Goal: Find specific page/section: Find specific page/section

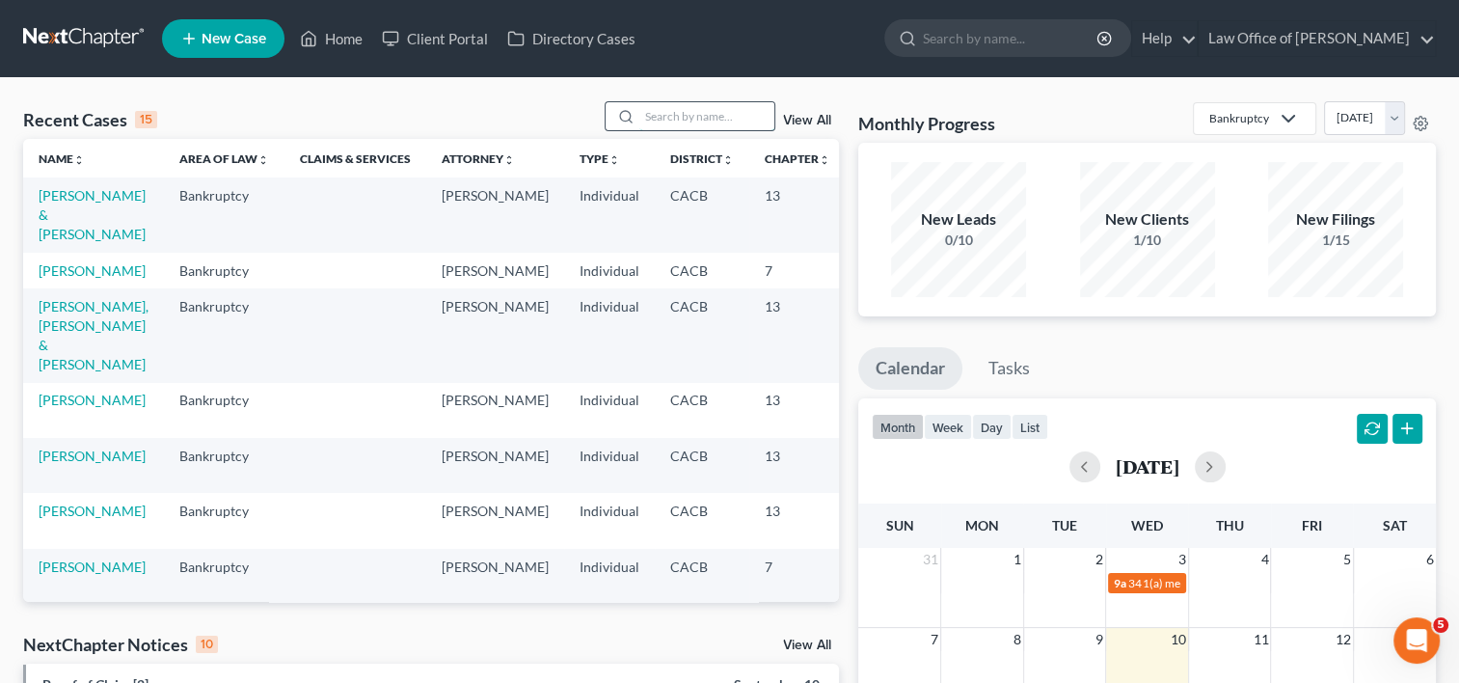
click at [660, 119] on input "search" at bounding box center [706, 116] width 135 height 28
type input "[PERSON_NAME]"
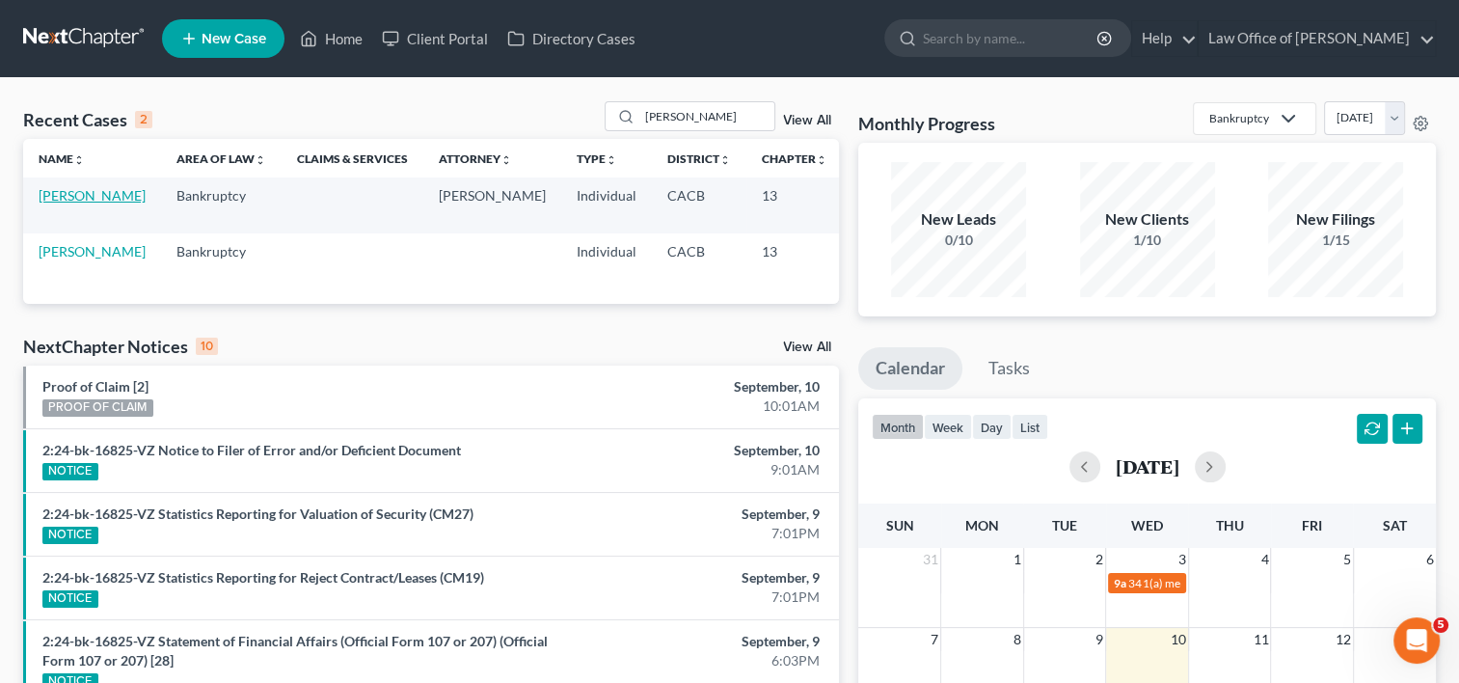
click at [61, 203] on link "[PERSON_NAME]" at bounding box center [92, 195] width 107 height 16
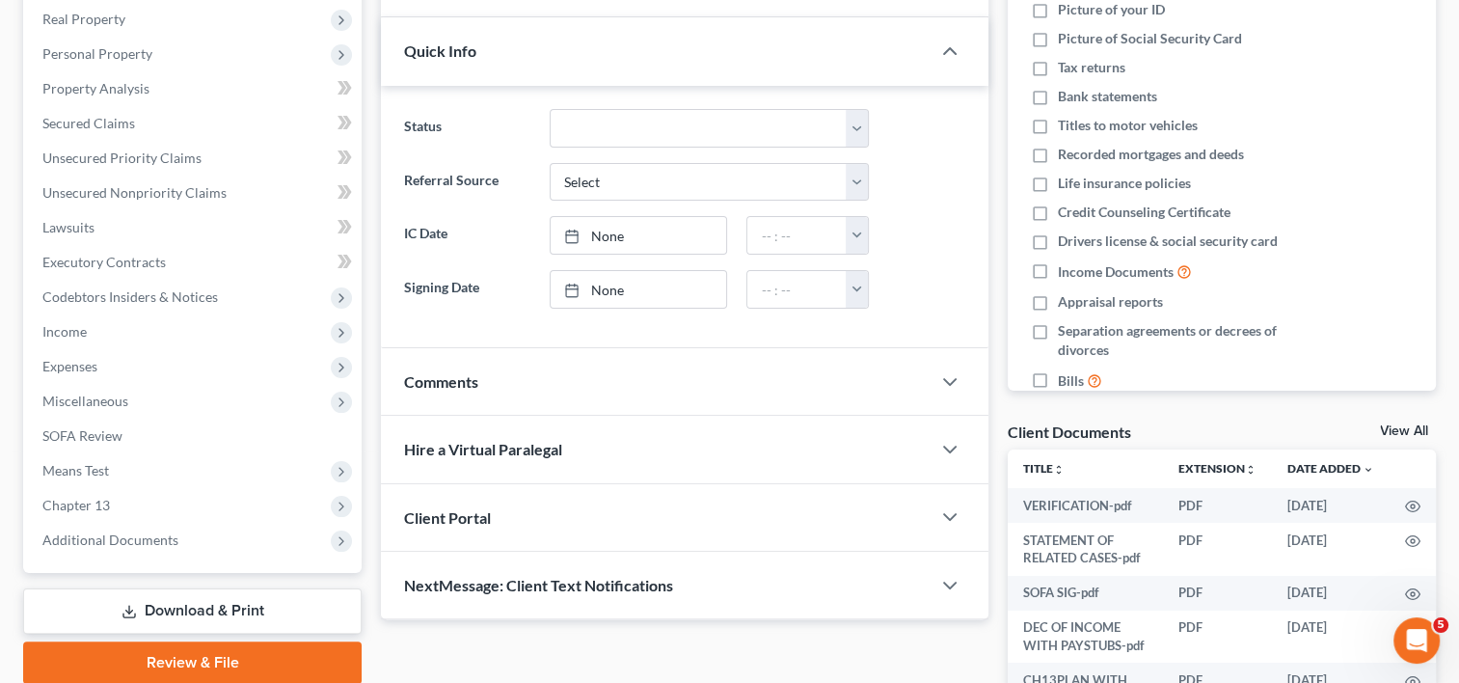
scroll to position [348, 0]
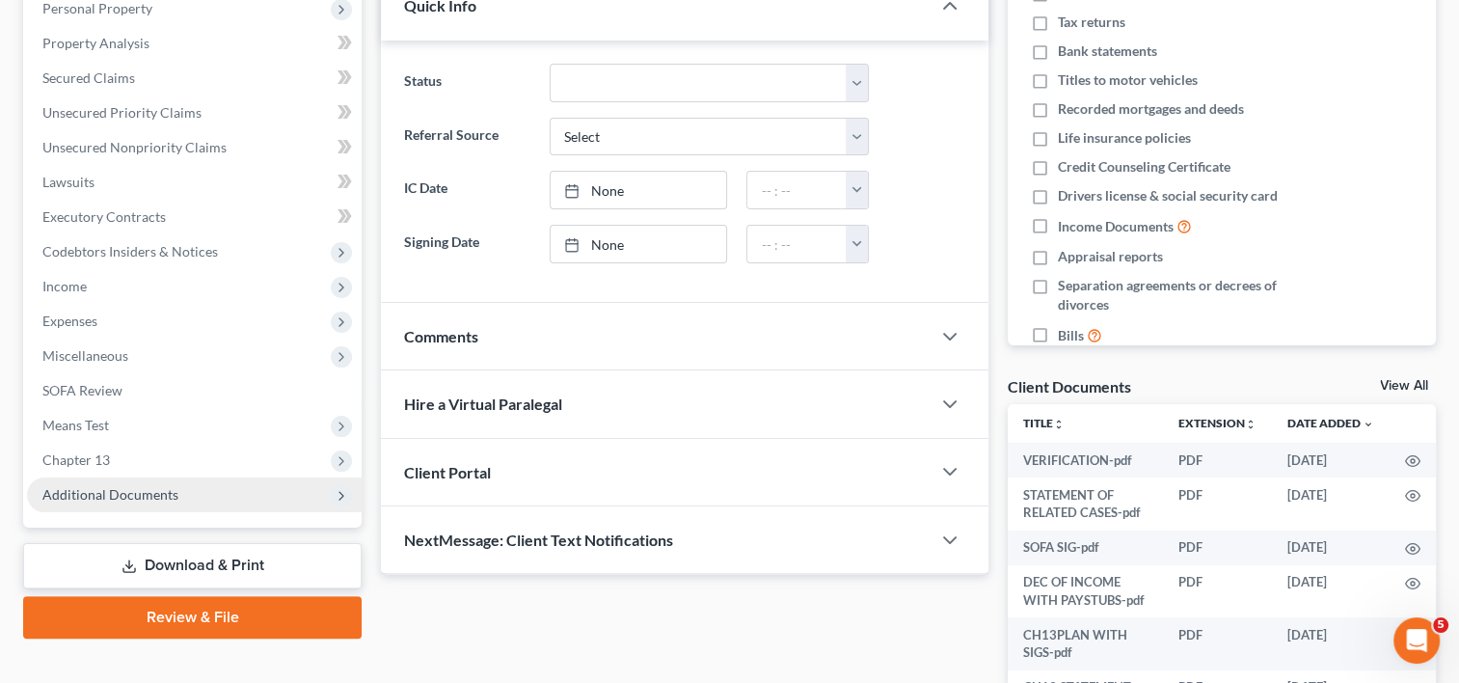
click at [126, 490] on span "Additional Documents" at bounding box center [110, 494] width 136 height 16
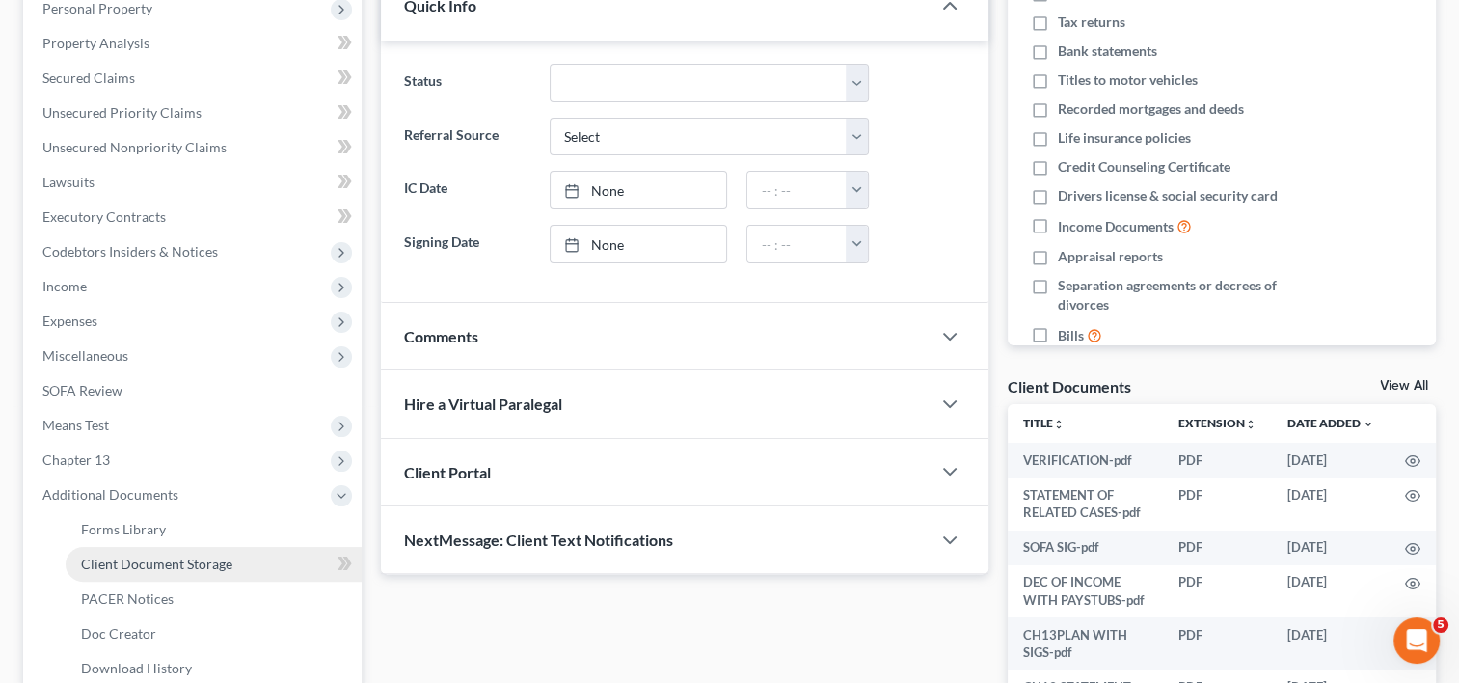
click at [174, 574] on link "Client Document Storage" at bounding box center [214, 564] width 296 height 35
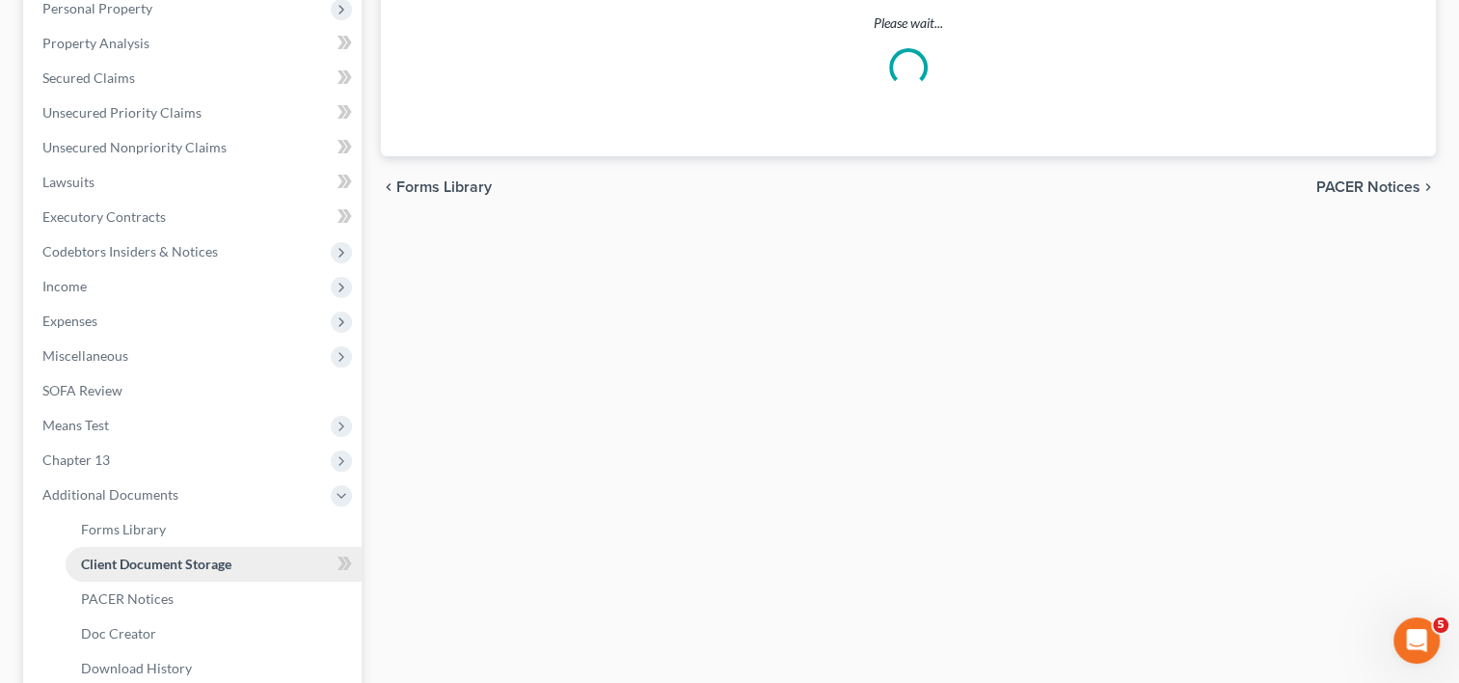
scroll to position [180, 0]
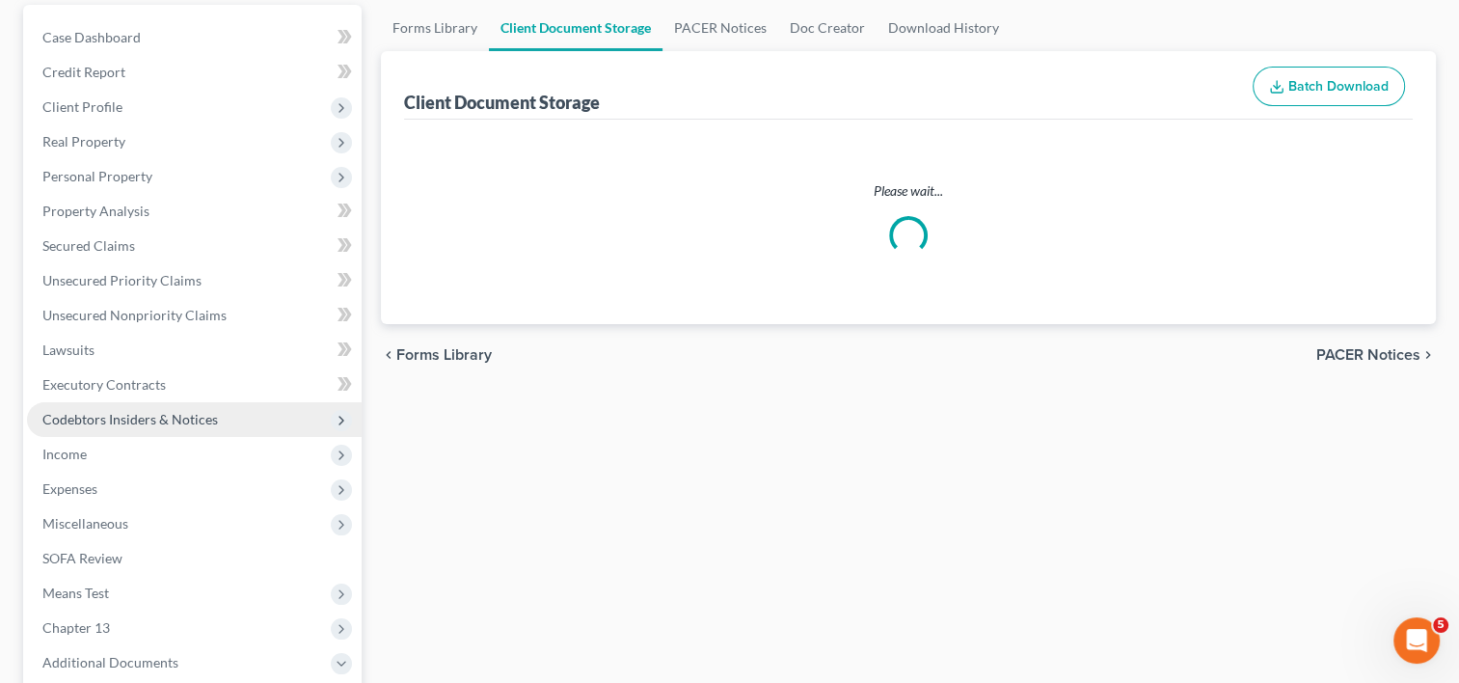
select select "60"
select select "56"
select select "53"
select select "19"
select select "30"
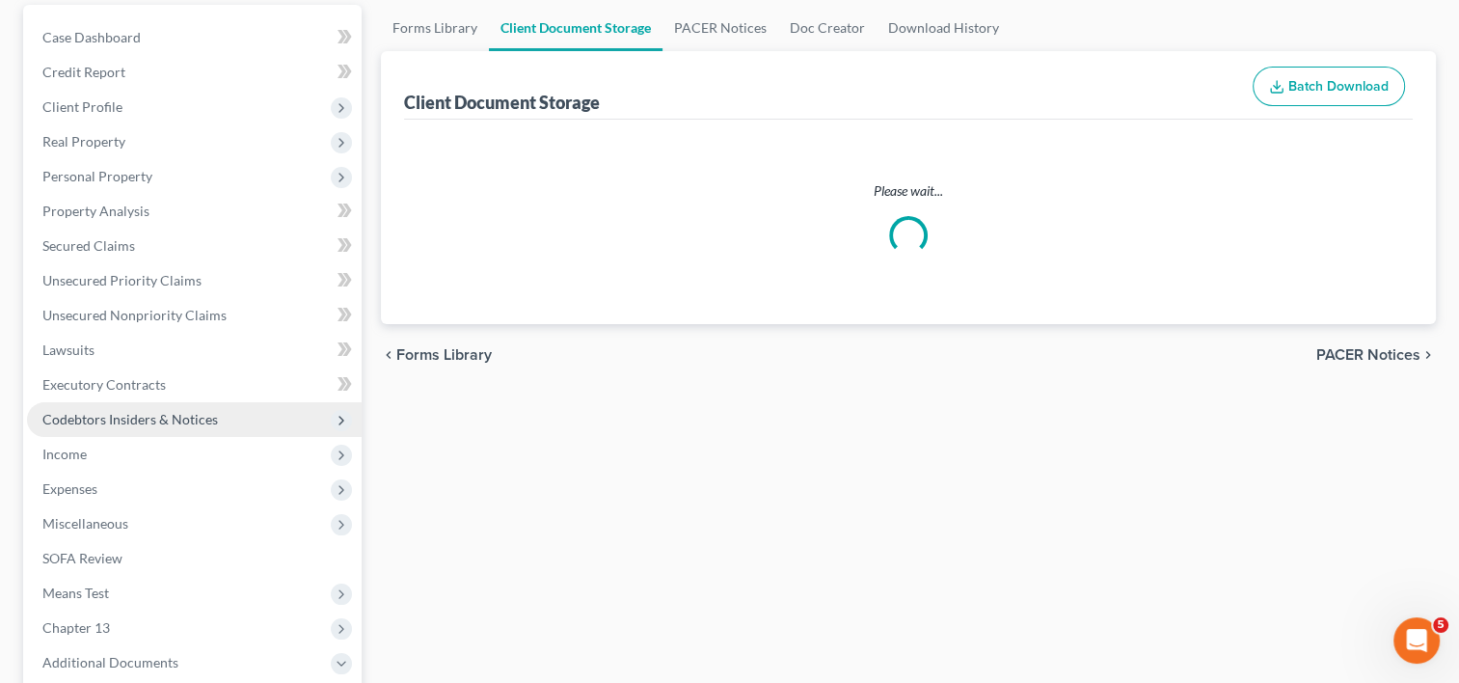
select select "57"
select select "65"
select select "59"
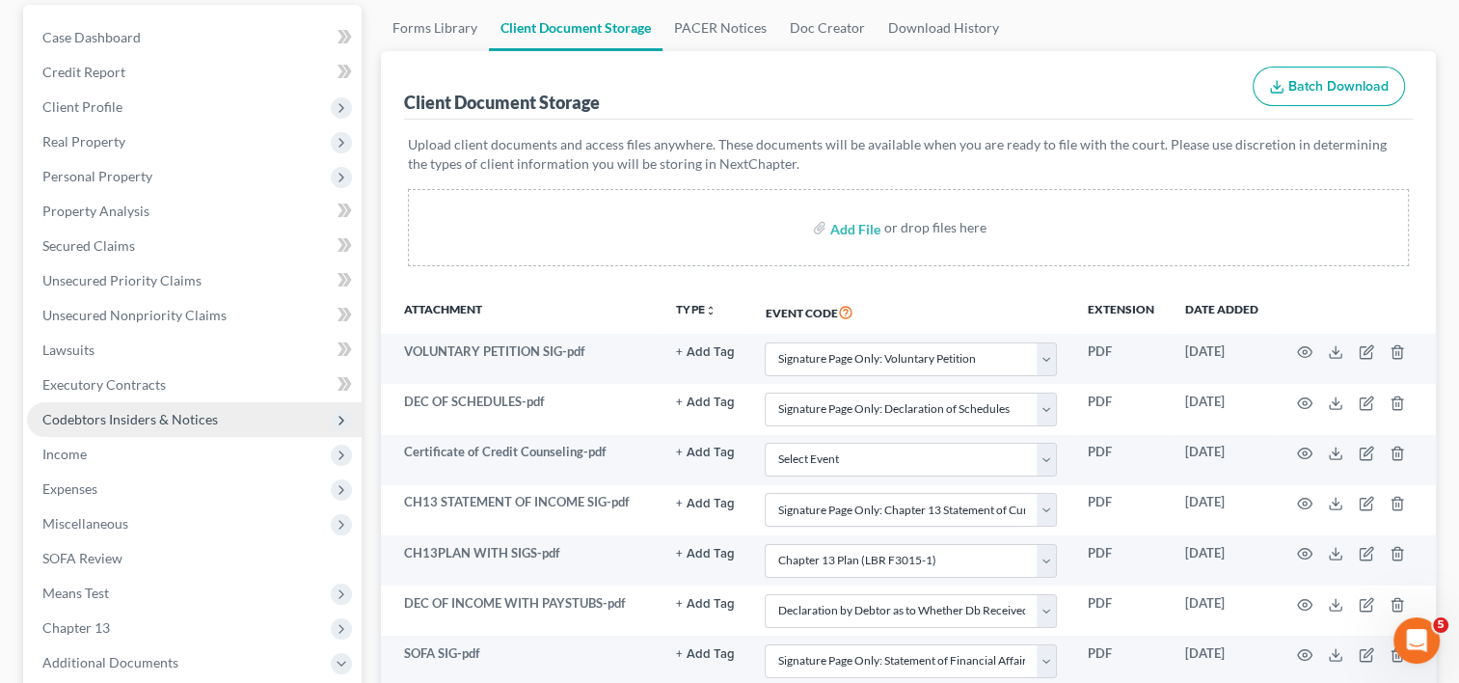
scroll to position [0, 0]
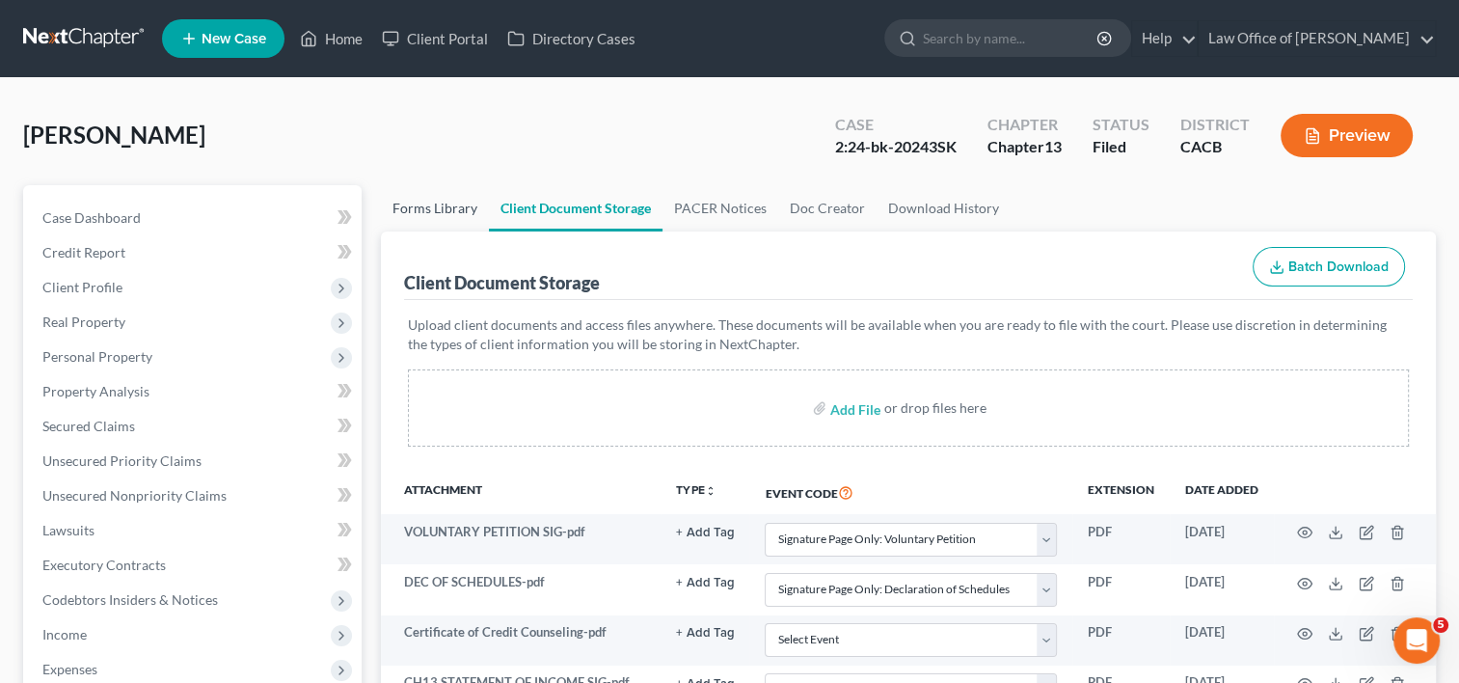
click at [428, 212] on link "Forms Library" at bounding box center [435, 208] width 108 height 46
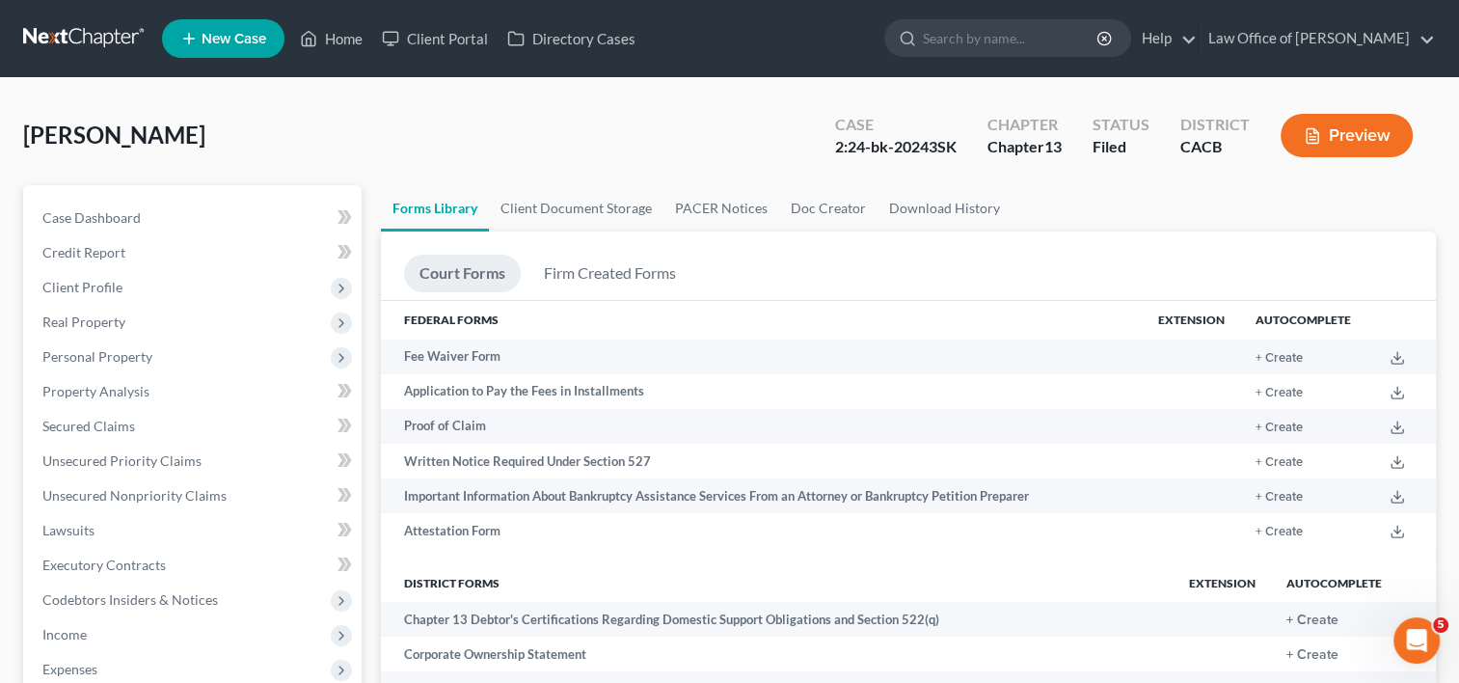
click at [613, 232] on div "Court Forms Firm Created Forms Federal Forms Extension Autocomplete Fee Waiver …" at bounding box center [908, 626] width 1055 height 791
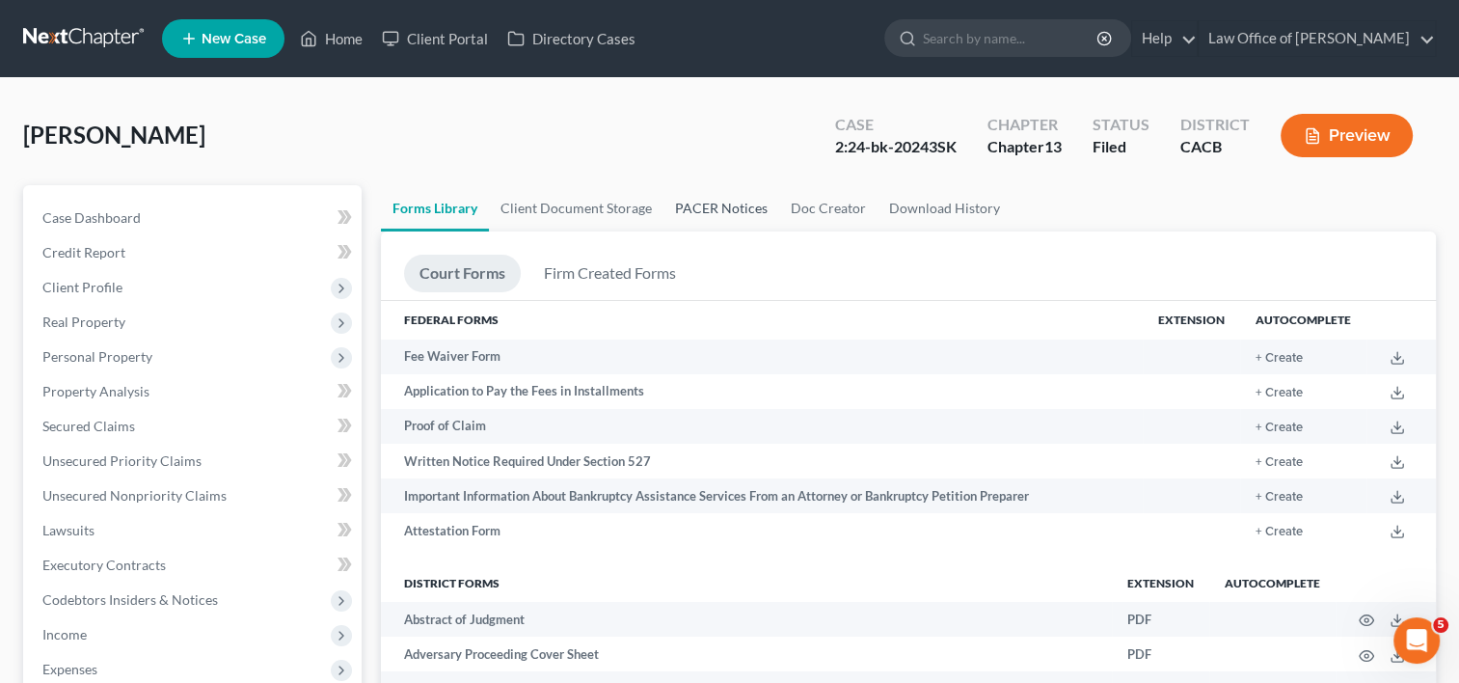
click at [749, 203] on link "PACER Notices" at bounding box center [722, 208] width 116 height 46
